Goal: Find specific page/section: Find specific page/section

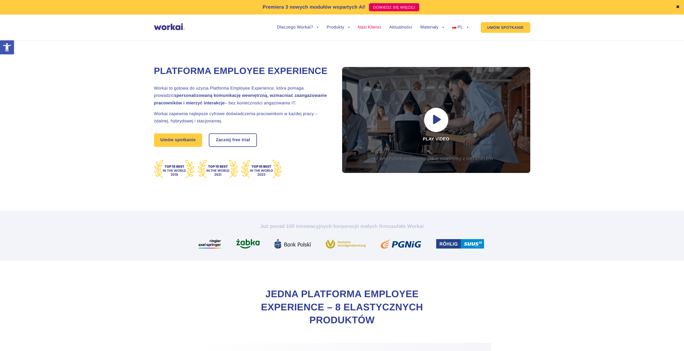
click at [374, 27] on link "Nasi Klienci" at bounding box center [369, 27] width 23 height 4
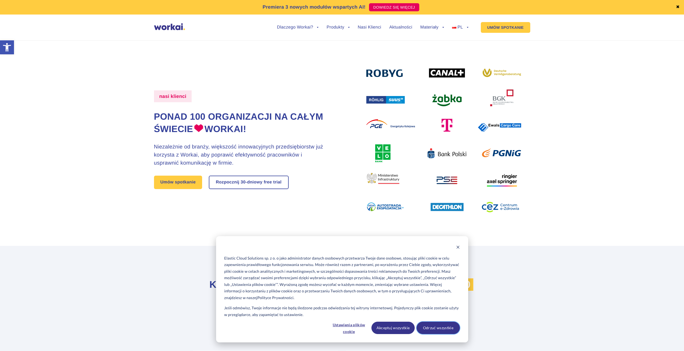
click at [436, 331] on button "Odrzuć wszystkie" at bounding box center [437, 327] width 43 height 12
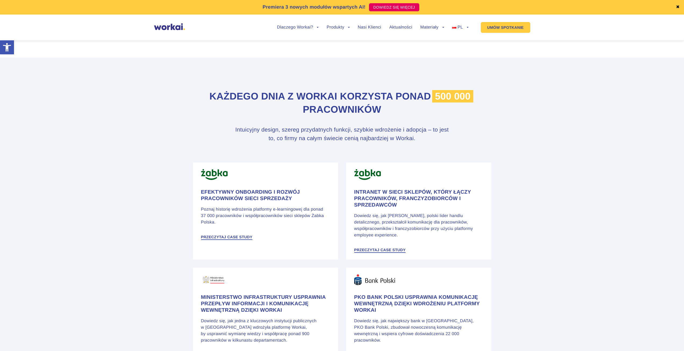
scroll to position [966, 0]
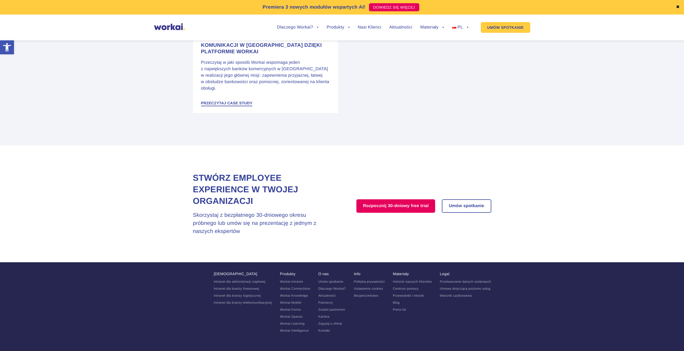
click at [326, 314] on link "Kariera" at bounding box center [323, 316] width 11 height 4
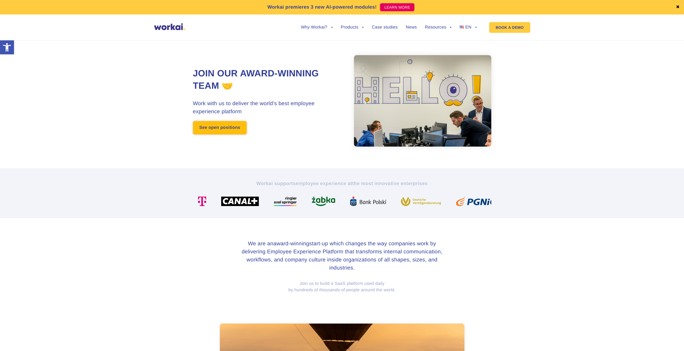
click at [222, 125] on link "See open positions" at bounding box center [220, 127] width 54 height 13
